Goal: Navigation & Orientation: Find specific page/section

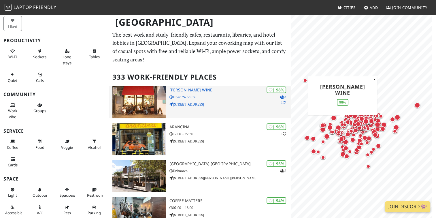
click at [192, 88] on h3 "Franklin's Wine" at bounding box center [229, 90] width 121 height 5
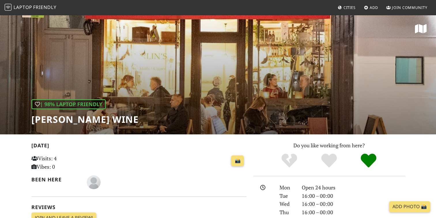
click at [41, 6] on span "Friendly" at bounding box center [44, 7] width 23 height 6
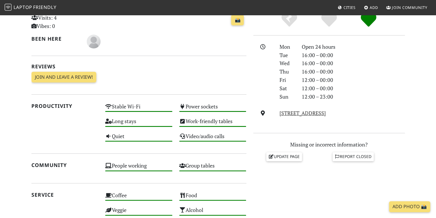
scroll to position [144, 0]
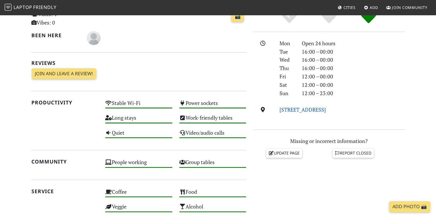
click at [326, 112] on link "305 Westbourne Grove, W11 2QA, London" at bounding box center [302, 109] width 46 height 7
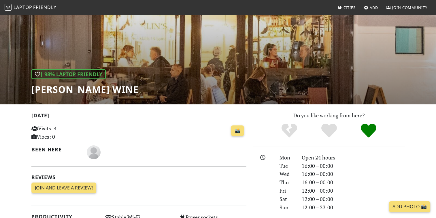
scroll to position [29, 0]
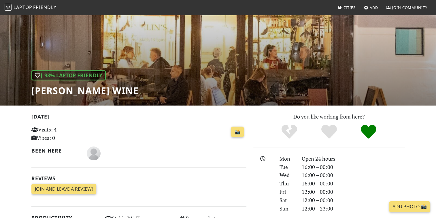
click at [407, 7] on span "Join Community" at bounding box center [409, 7] width 35 height 5
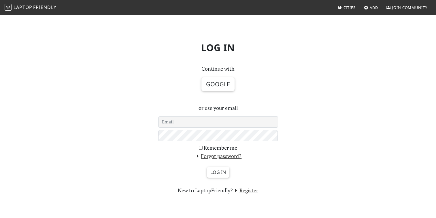
click at [377, 8] on span "Add" at bounding box center [374, 7] width 8 height 5
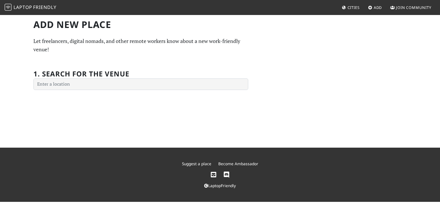
click at [348, 11] on link "Cities" at bounding box center [351, 7] width 22 height 10
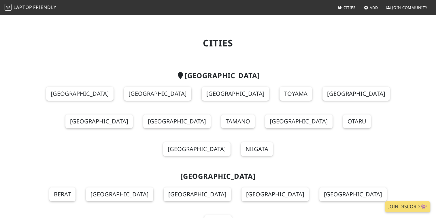
click at [10, 7] on img at bounding box center [8, 7] width 7 height 7
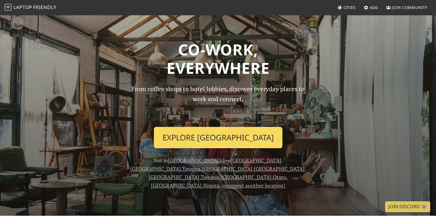
click at [203, 147] on link "Explore Tokyo" at bounding box center [218, 137] width 128 height 21
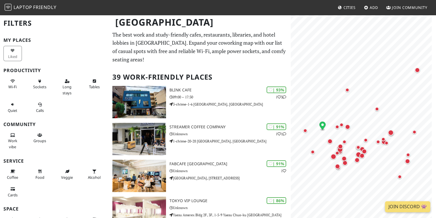
click at [7, 8] on img at bounding box center [8, 7] width 7 height 7
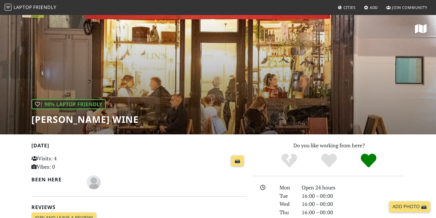
scroll to position [29, 0]
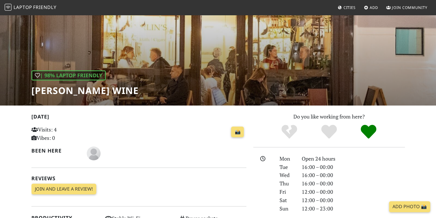
click at [101, 90] on h1 "[PERSON_NAME] Wine" at bounding box center [84, 90] width 107 height 11
